Goal: Task Accomplishment & Management: Complete application form

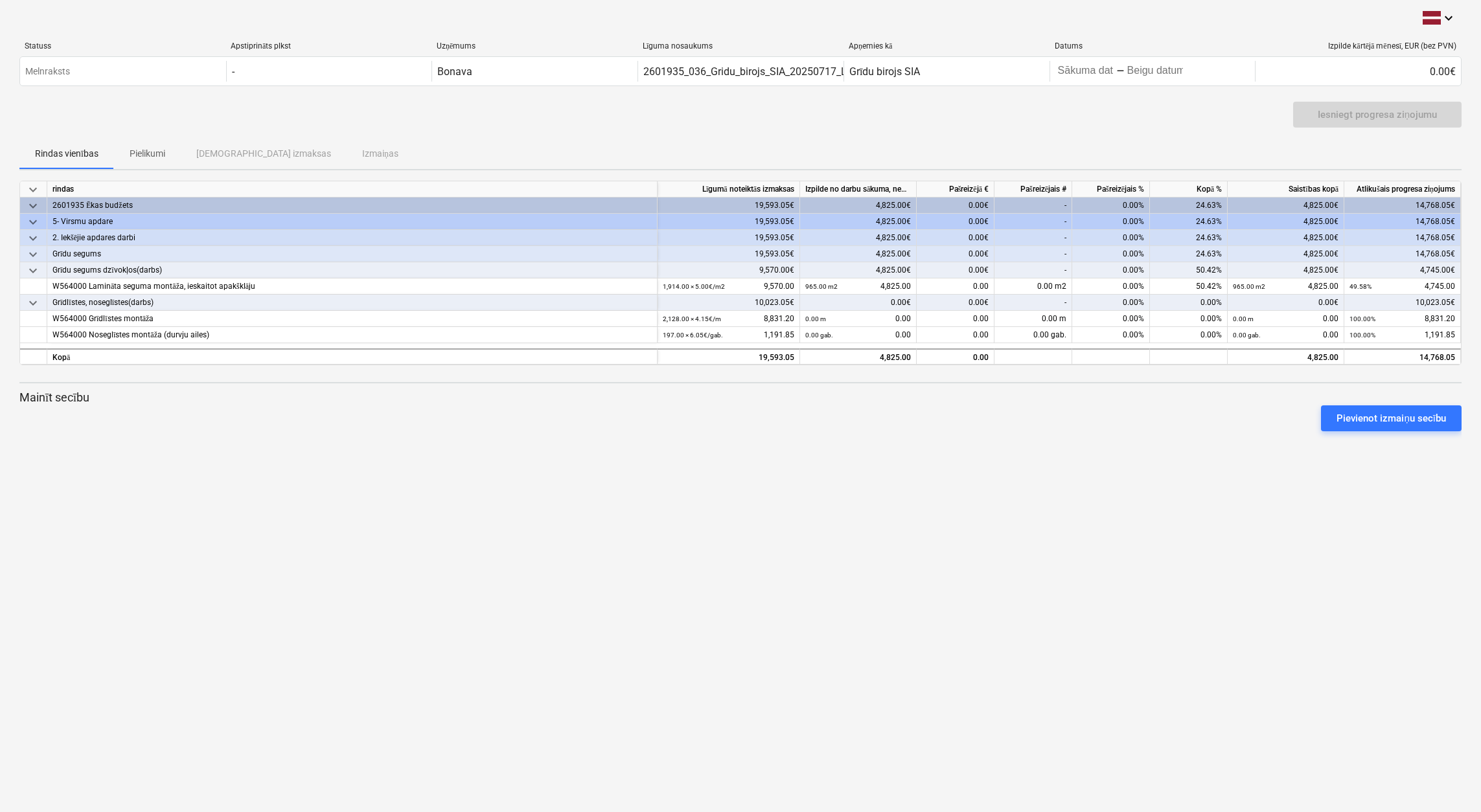
scroll to position [0, 1]
click at [1052, 286] on span at bounding box center [1052, 286] width 2 height 9
type input "895"
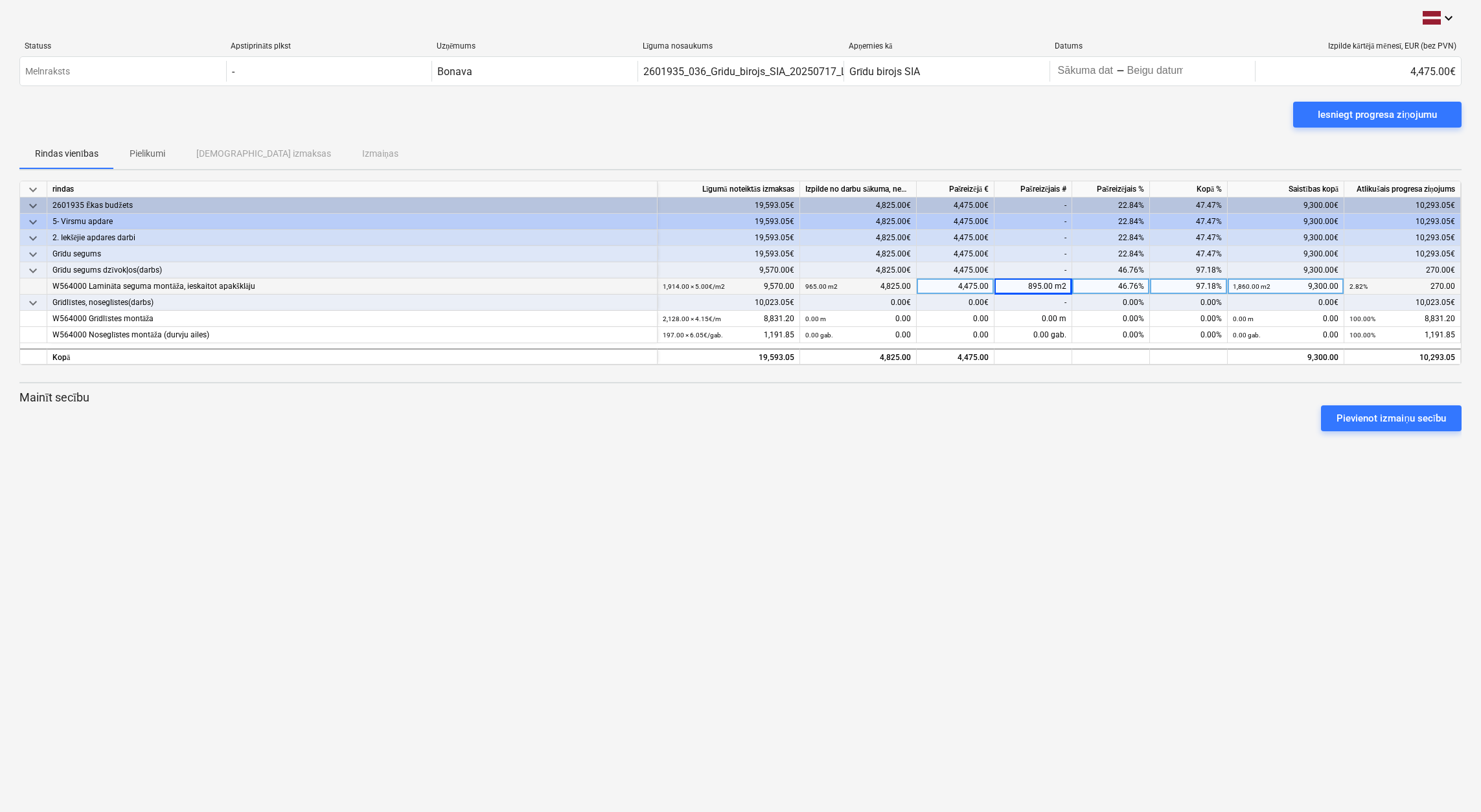
scroll to position [0, 0]
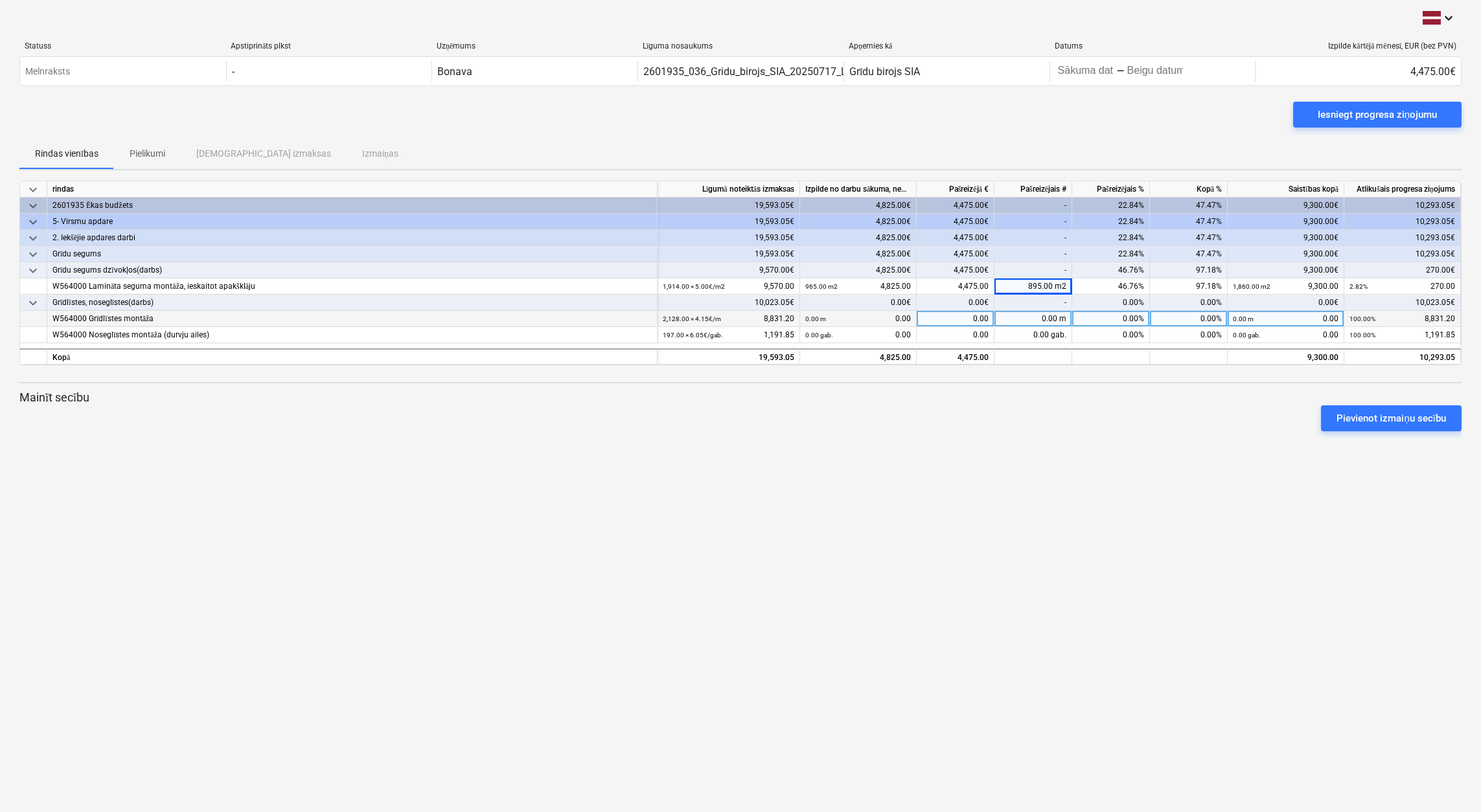
click at [1052, 318] on div "0.00 m" at bounding box center [1032, 319] width 78 height 16
type input "1070"
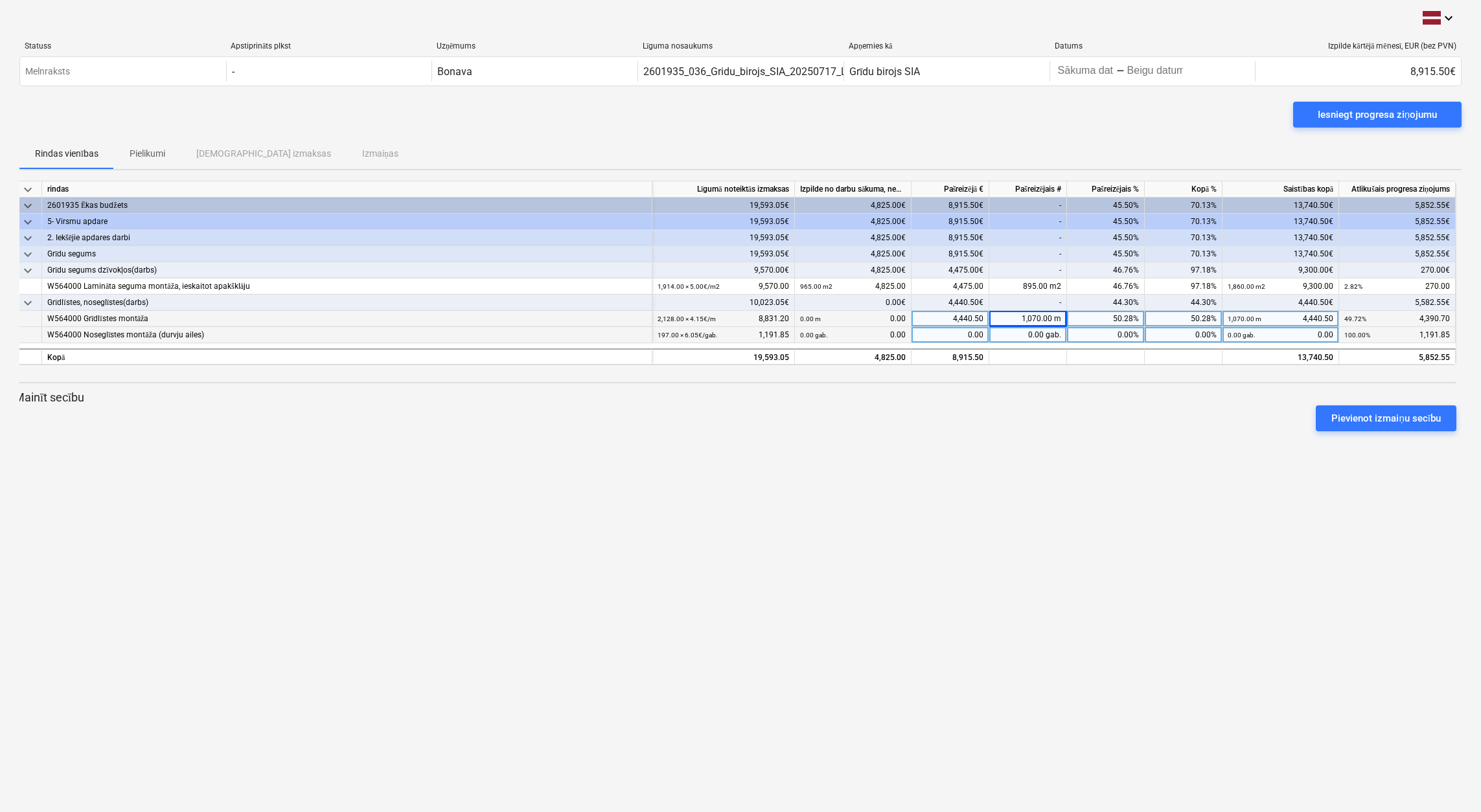
click at [1043, 336] on div "0.00 gab." at bounding box center [1028, 335] width 78 height 16
type input "65"
click at [1373, 109] on div "Iesniegt progresa ziņojumu" at bounding box center [1377, 115] width 119 height 17
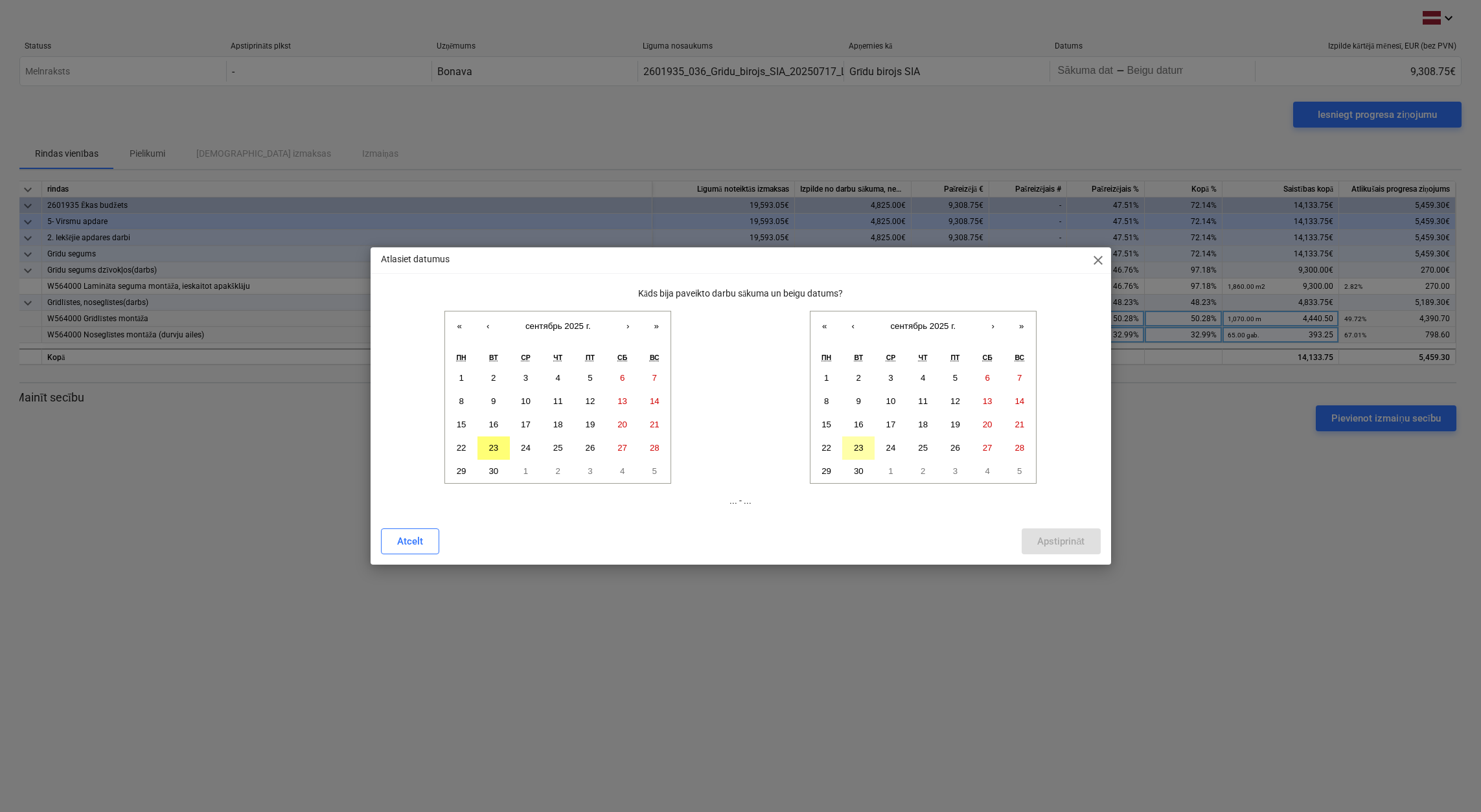
click at [862, 445] on abbr "23" at bounding box center [858, 448] width 10 height 10
click at [487, 325] on button "‹" at bounding box center [488, 326] width 29 height 29
click at [561, 446] on abbr "21" at bounding box center [558, 448] width 10 height 10
click at [1078, 541] on div "Apstiprināt" at bounding box center [1061, 541] width 47 height 17
